Goal: Contribute content

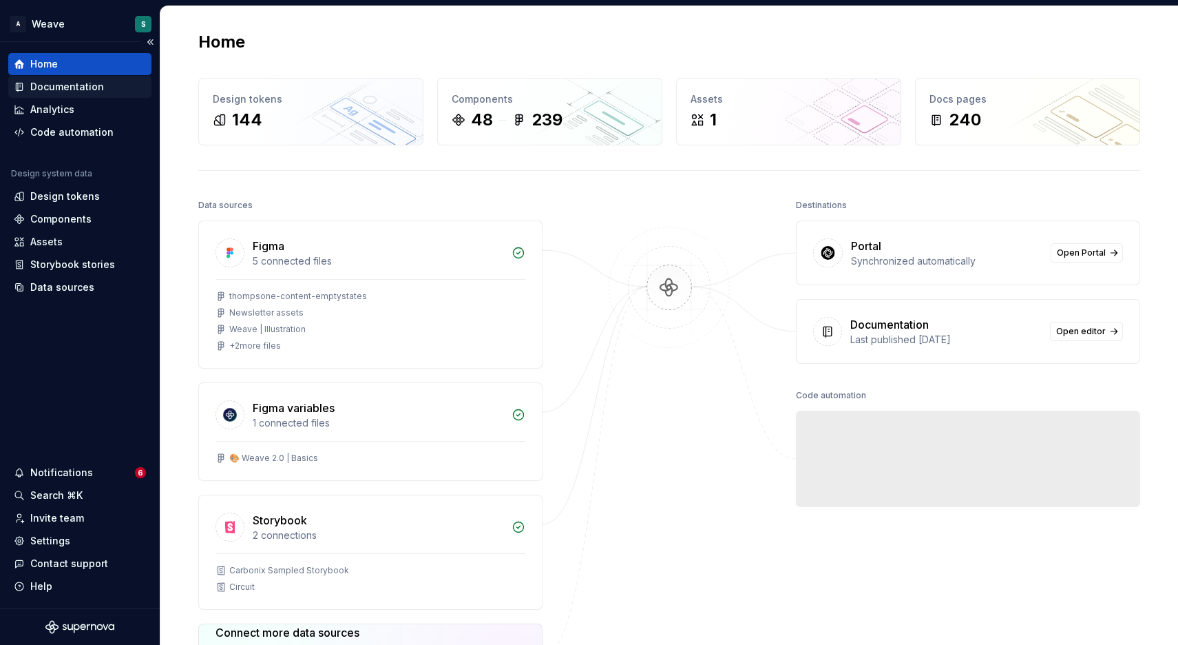
click at [84, 91] on div "Documentation" at bounding box center [67, 87] width 74 height 14
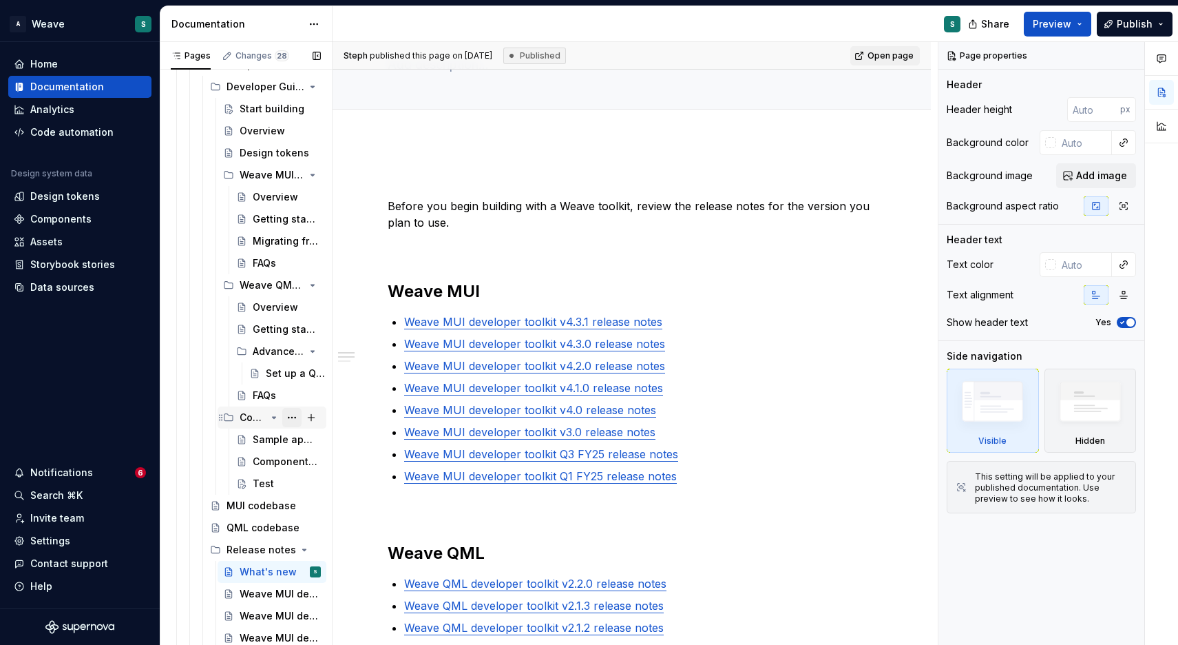
scroll to position [532, 0]
click at [272, 389] on div "FAQs" at bounding box center [264, 395] width 23 height 14
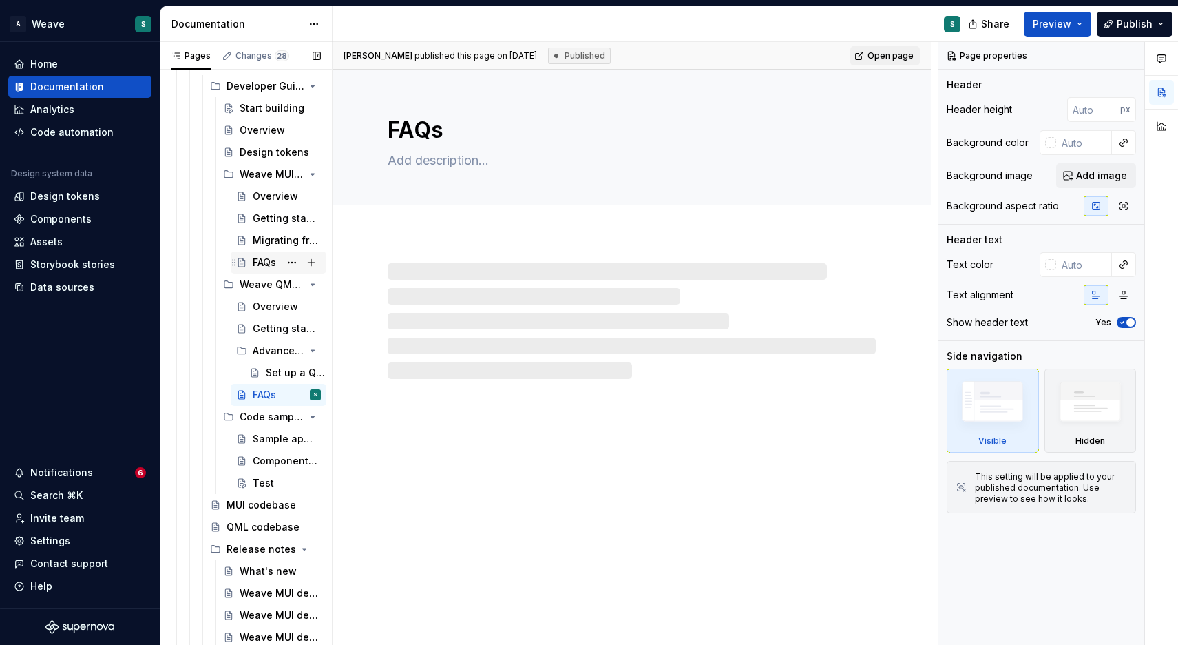
click at [269, 267] on div "FAQs" at bounding box center [264, 263] width 23 height 14
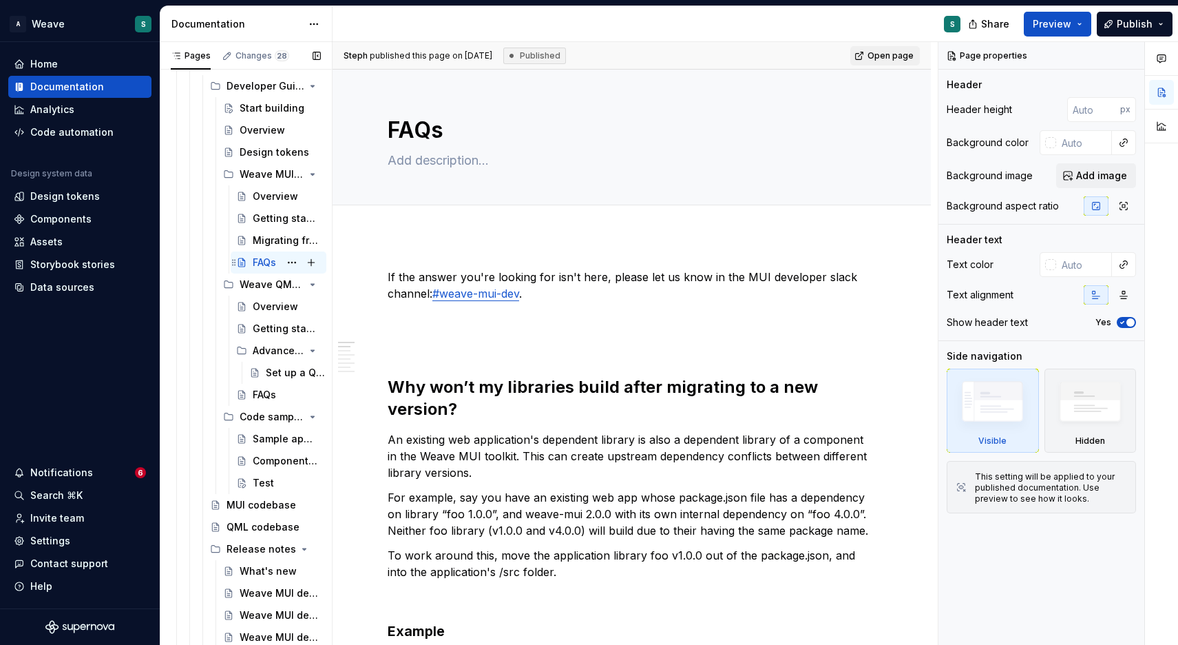
click at [278, 262] on div "FAQs S" at bounding box center [287, 262] width 68 height 19
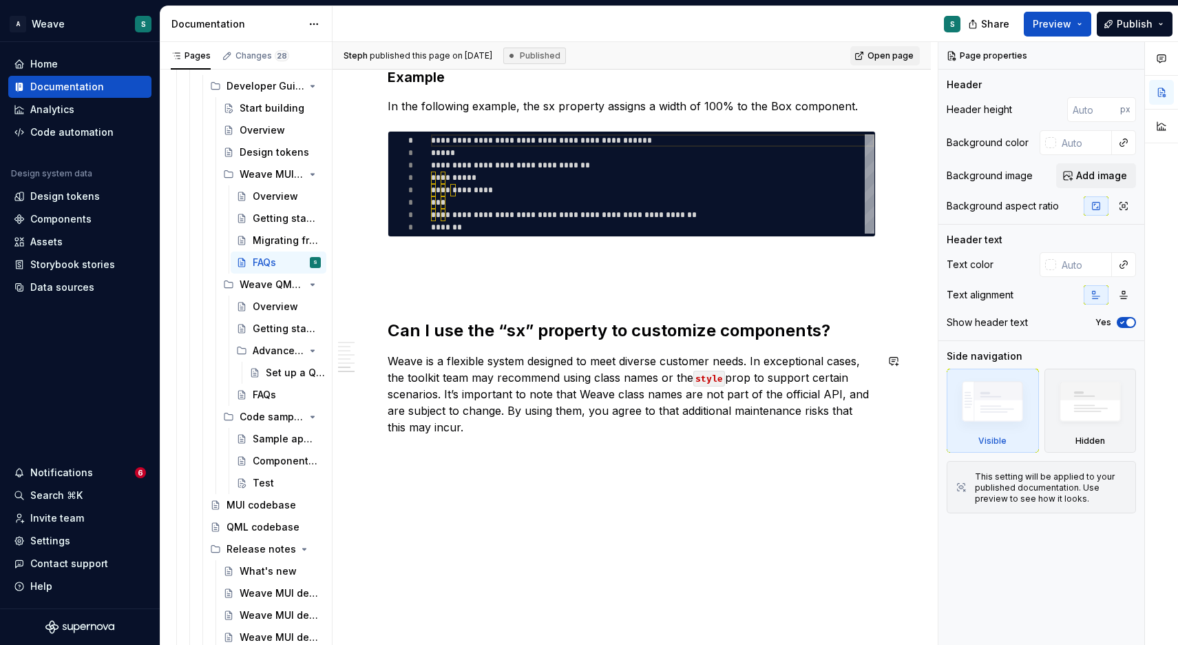
scroll to position [1661, 0]
type textarea "*"
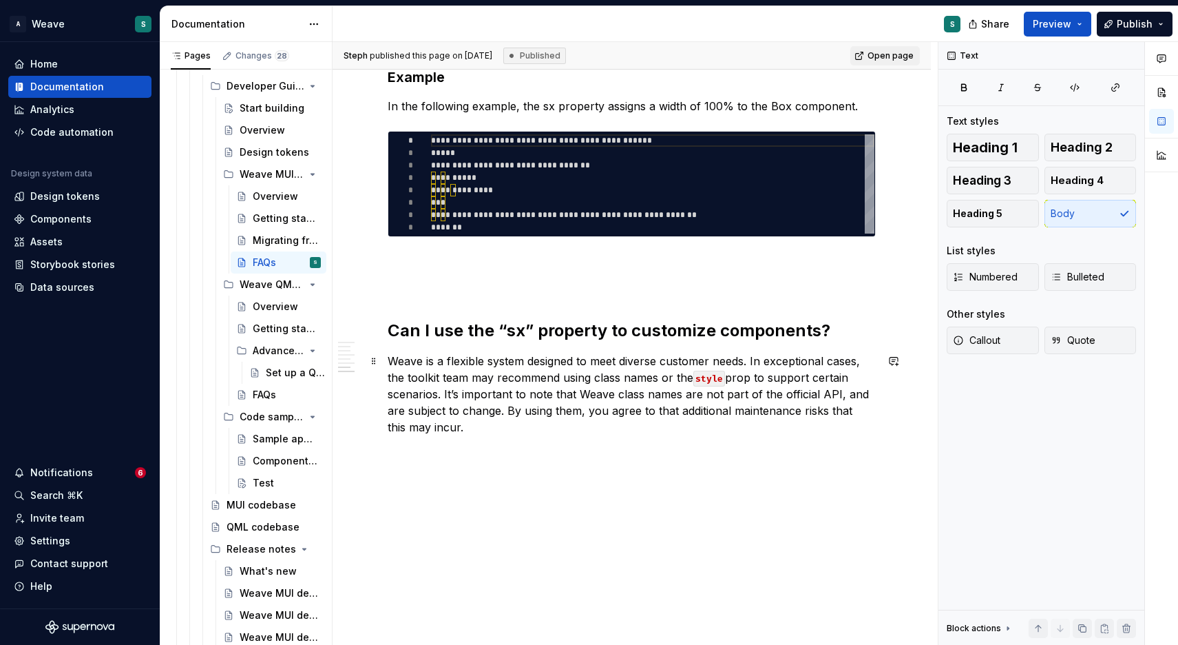
click at [662, 407] on p "Weave is a flexible system designed to meet diverse customer needs. In exceptio…" at bounding box center [632, 394] width 488 height 83
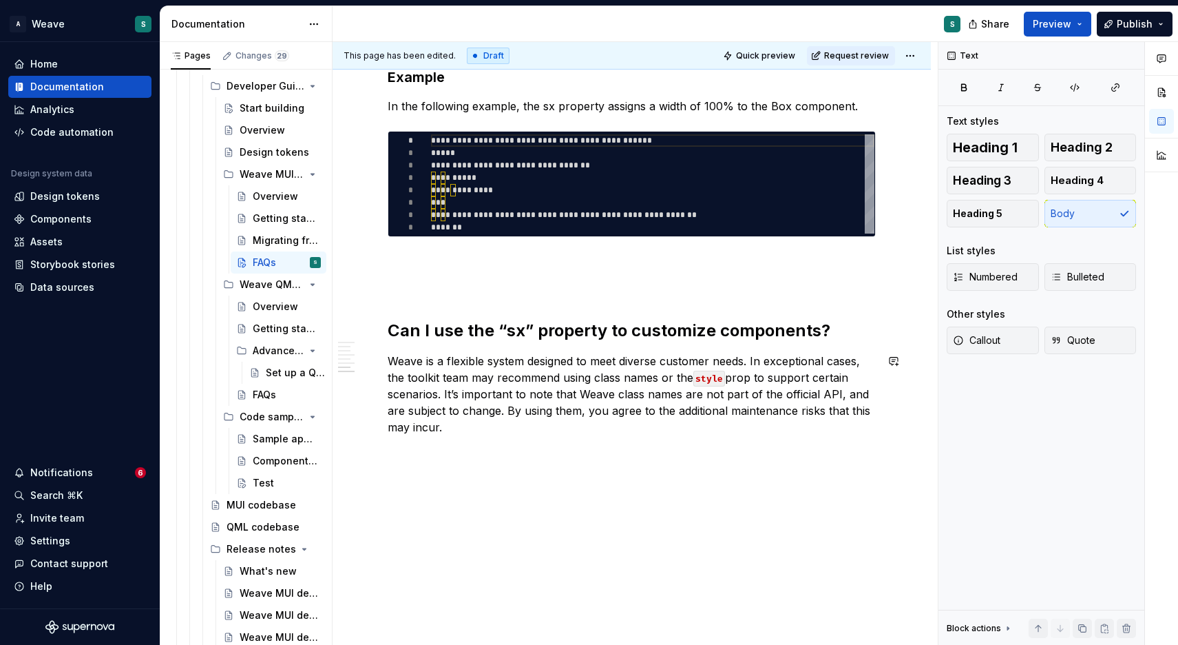
click at [911, 56] on html "A Weave S Home Documentation Analytics Code automation Design system data Desig…" at bounding box center [589, 322] width 1178 height 645
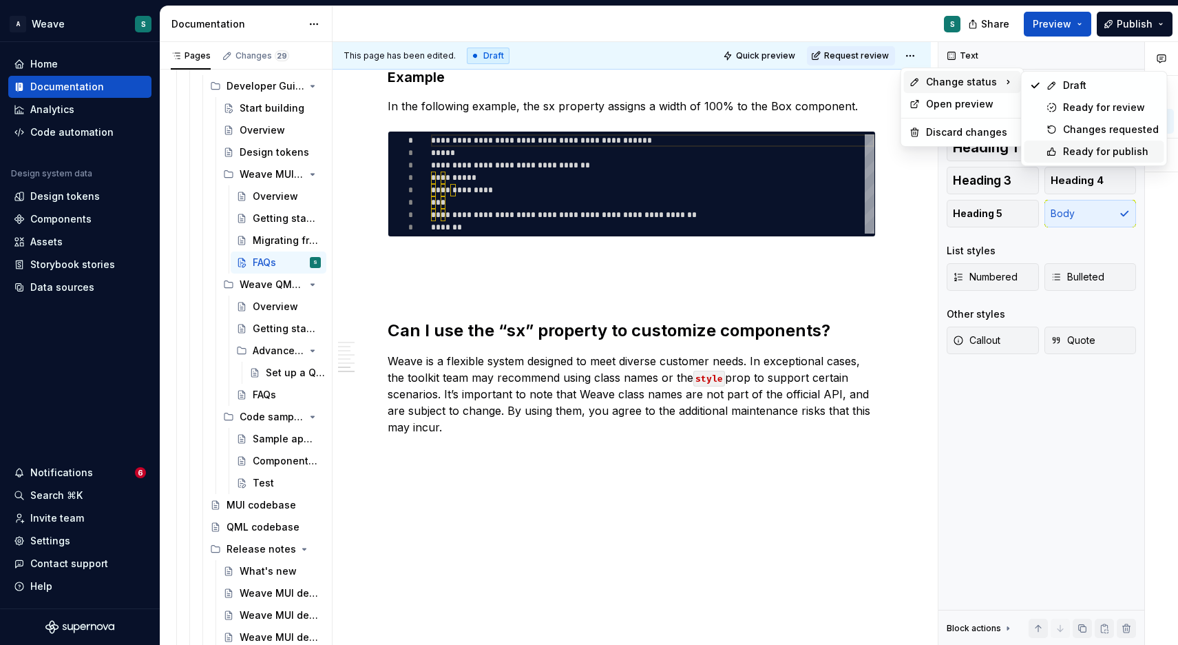
click at [1081, 150] on div "Ready for publish" at bounding box center [1111, 152] width 96 height 14
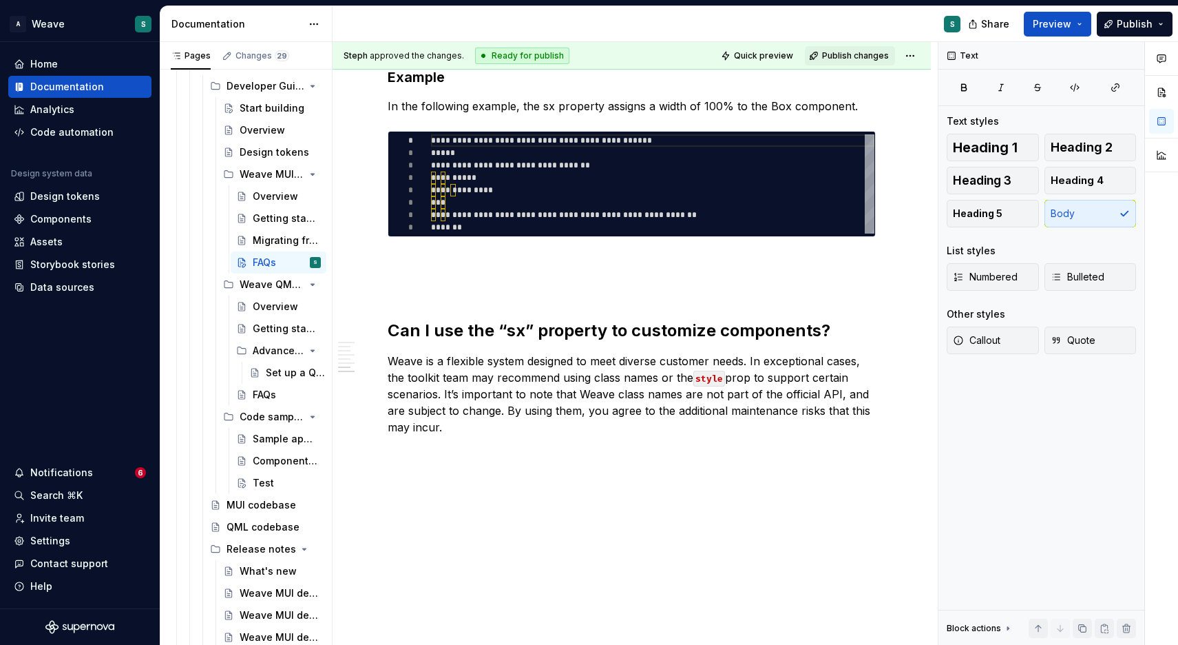
scroll to position [1596, 0]
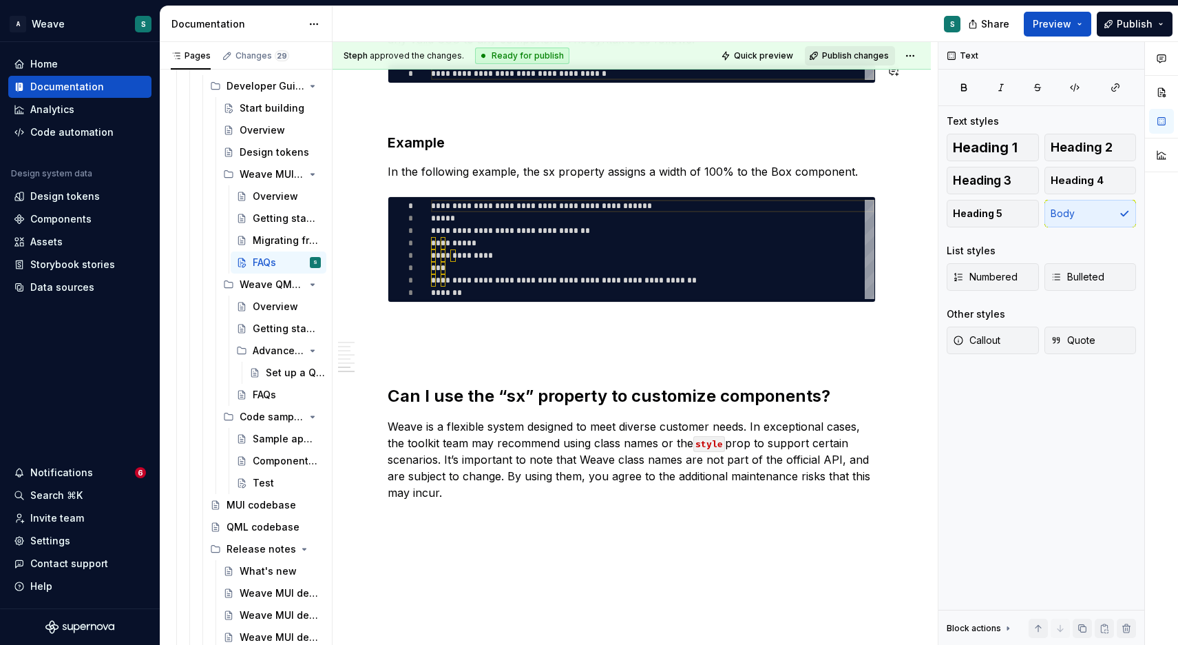
click at [849, 51] on span "Publish changes" at bounding box center [855, 55] width 67 height 11
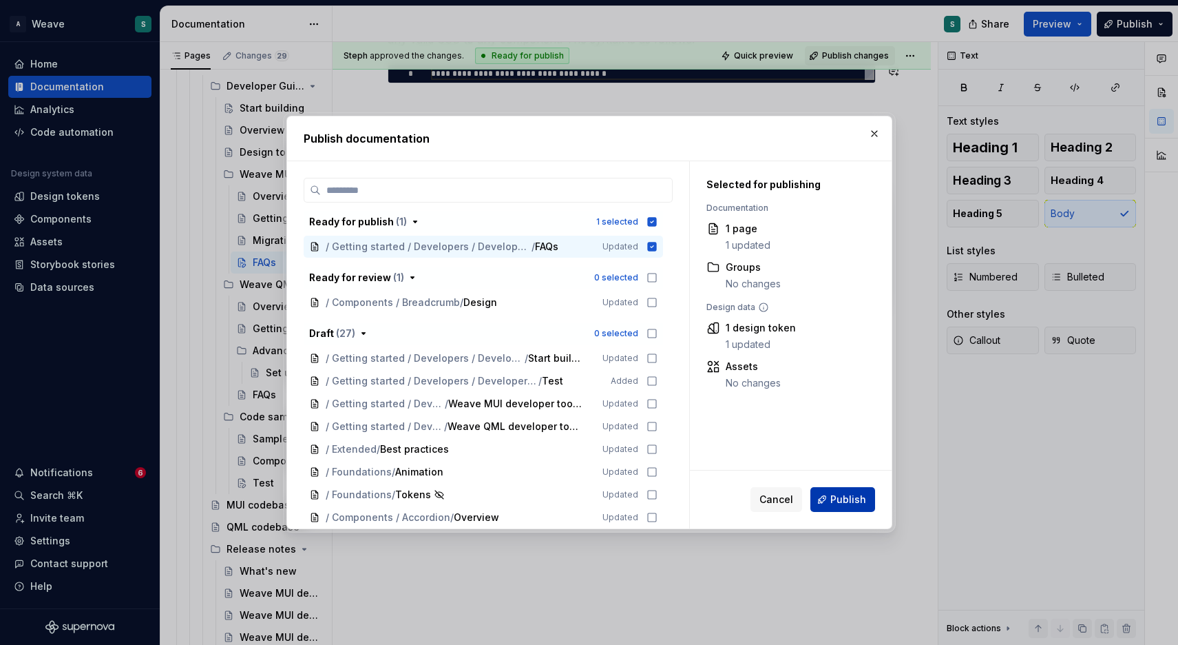
click at [844, 499] on span "Publish" at bounding box center [849, 499] width 36 height 14
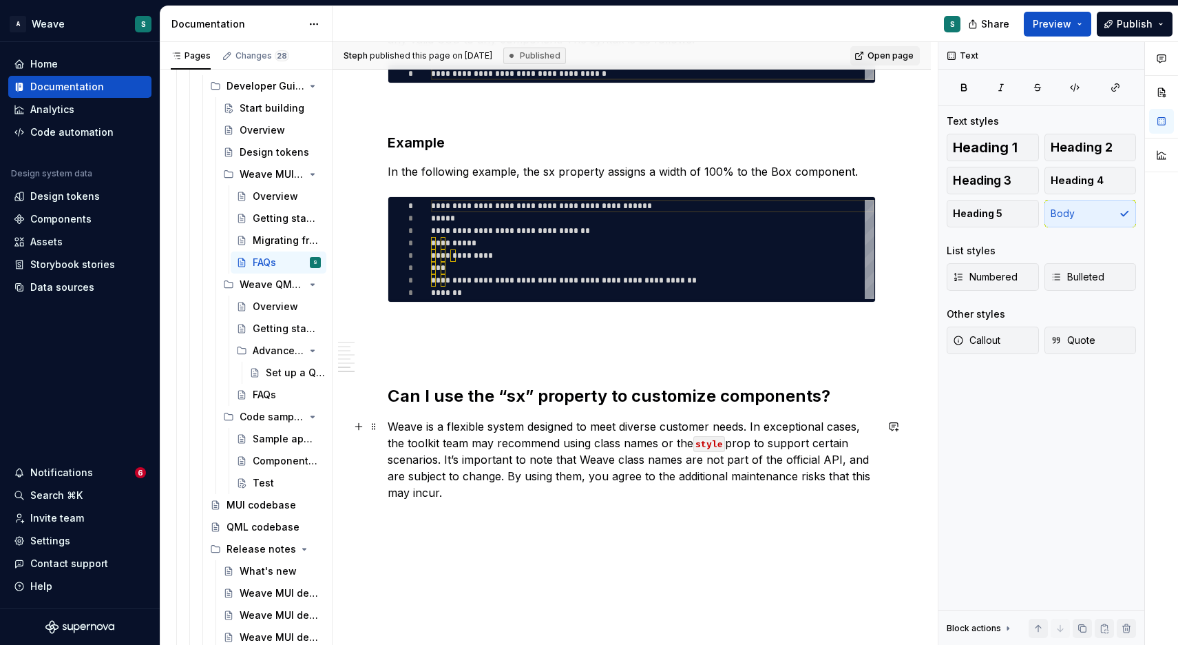
type textarea "*"
